Goal: Register for event/course

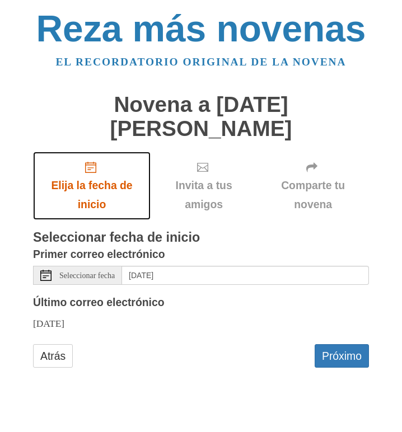
click at [91, 162] on use "Elija la fecha de inicio" at bounding box center [90, 167] width 11 height 11
click at [121, 179] on font "Elija la fecha de inicio" at bounding box center [91, 194] width 81 height 31
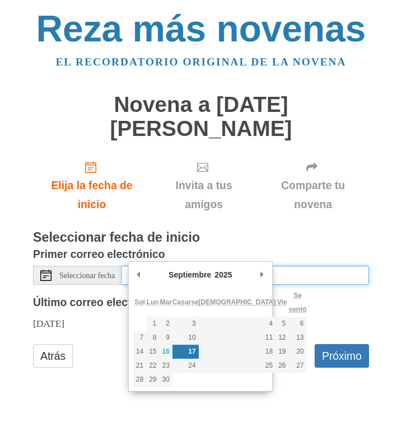
drag, startPoint x: 243, startPoint y: 252, endPoint x: 205, endPoint y: 250, distance: 38.1
click at [205, 266] on input "Wednesday, September 17th" at bounding box center [245, 275] width 247 height 19
type input "Tuesday, September 16th"
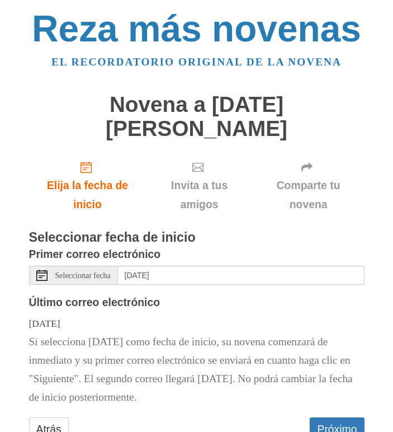
scroll to position [18, 0]
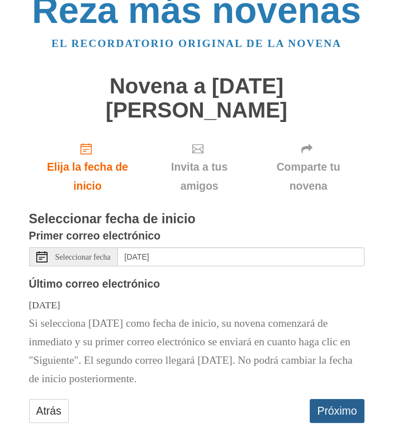
click at [332, 405] on font "Próximo" at bounding box center [337, 411] width 40 height 12
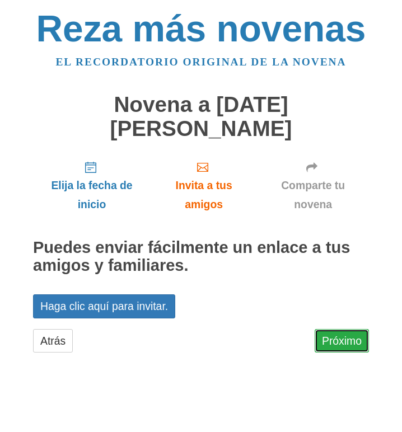
click at [352, 335] on font "Próximo" at bounding box center [342, 341] width 40 height 12
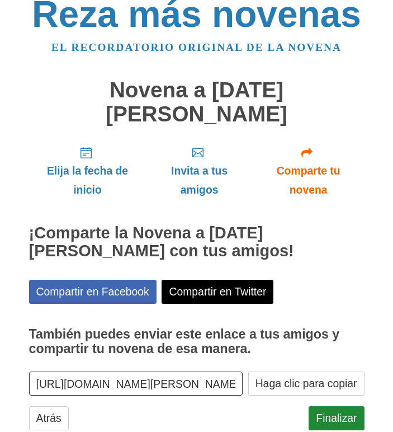
scroll to position [21, 0]
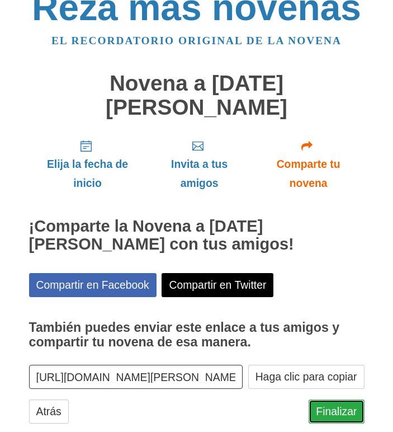
click at [338, 406] on font "Finalizar" at bounding box center [336, 412] width 41 height 12
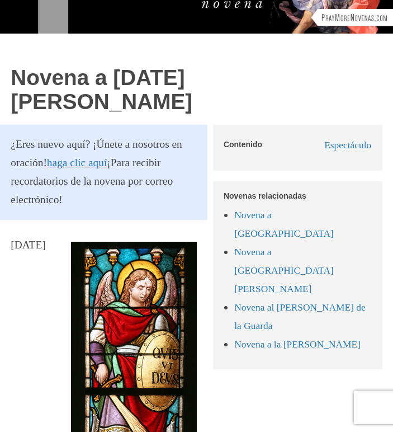
scroll to position [616, 0]
